Goal: Information Seeking & Learning: Compare options

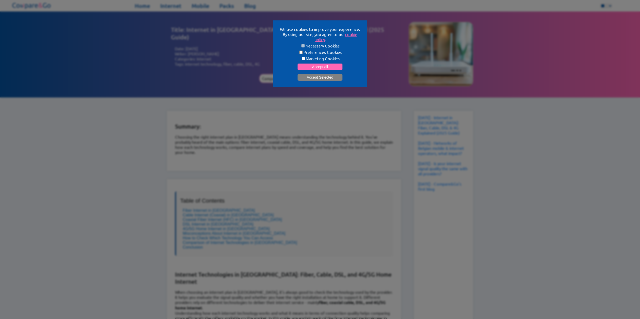
click at [315, 77] on button "Accept Selected" at bounding box center [320, 77] width 45 height 7
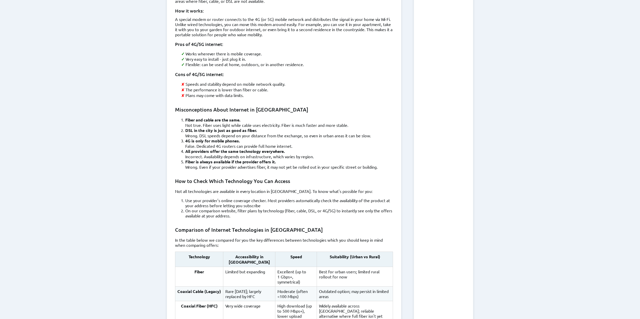
scroll to position [987, 0]
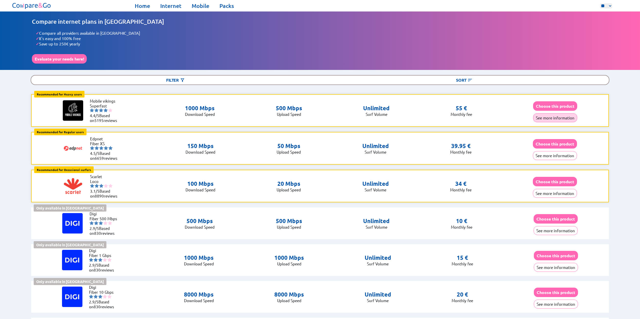
click at [541, 116] on button "See more information" at bounding box center [555, 117] width 44 height 9
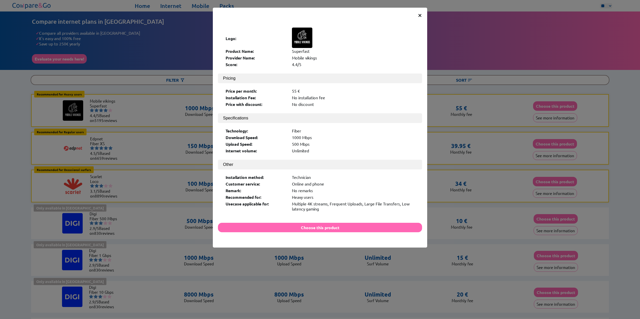
click at [420, 15] on span "×" at bounding box center [420, 14] width 4 height 9
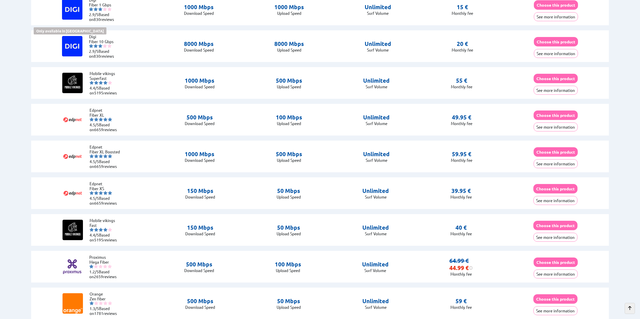
scroll to position [238, 0]
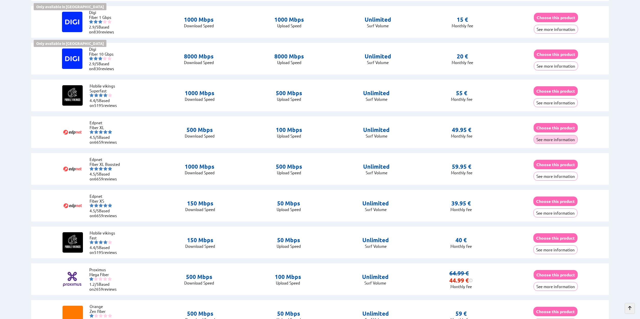
click at [556, 137] on button "See more information" at bounding box center [556, 139] width 44 height 9
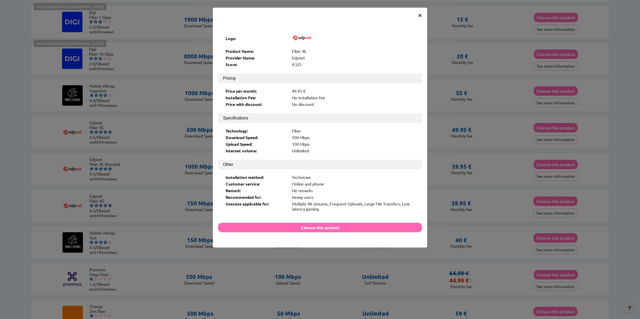
click at [420, 15] on span "×" at bounding box center [420, 14] width 4 height 9
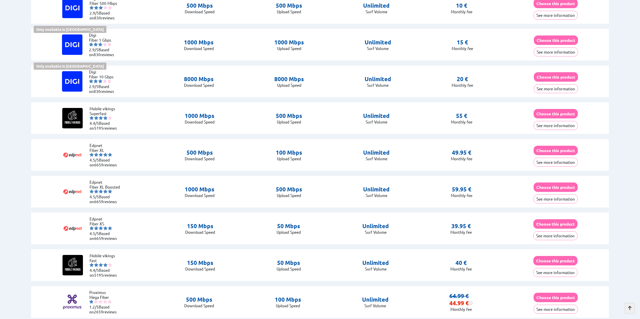
scroll to position [204, 0]
